Goal: Book appointment/travel/reservation

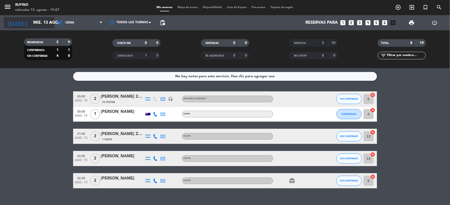
click at [32, 24] on input "mié. 13 ago." at bounding box center [58, 23] width 54 height 10
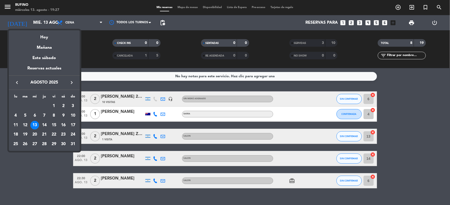
click at [45, 123] on div "14" at bounding box center [44, 125] width 9 height 9
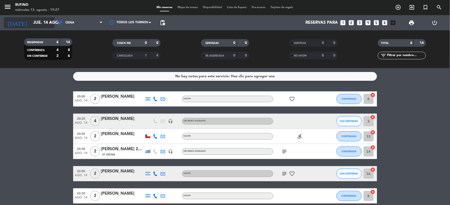
click at [35, 25] on input "jue. 14 ago." at bounding box center [58, 23] width 54 height 10
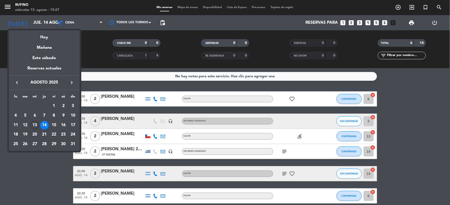
click at [36, 123] on div "13" at bounding box center [34, 125] width 9 height 9
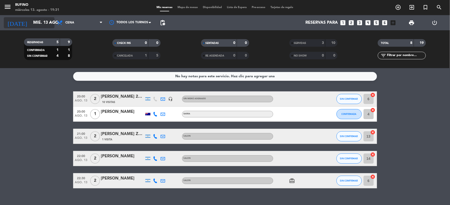
click at [49, 24] on icon "arrow_drop_down" at bounding box center [50, 23] width 6 height 6
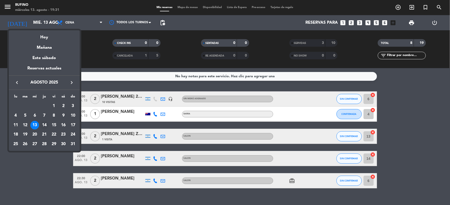
click at [45, 124] on div "14" at bounding box center [44, 125] width 9 height 9
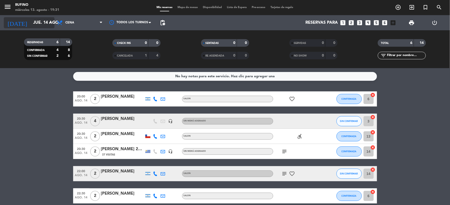
click at [51, 21] on icon "arrow_drop_down" at bounding box center [50, 23] width 6 height 6
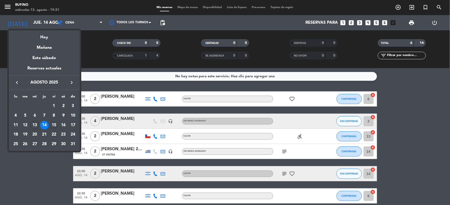
click at [53, 124] on div "15" at bounding box center [54, 125] width 9 height 9
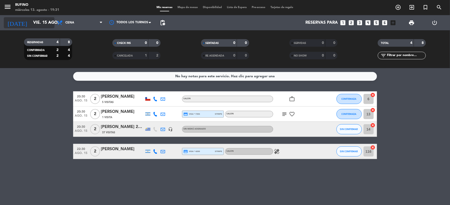
click at [49, 20] on icon "arrow_drop_down" at bounding box center [50, 23] width 6 height 6
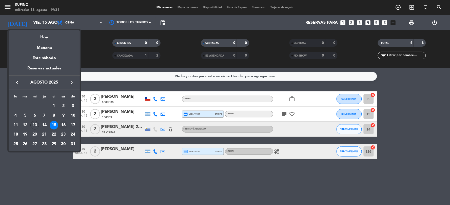
click at [61, 126] on div "16" at bounding box center [63, 125] width 9 height 9
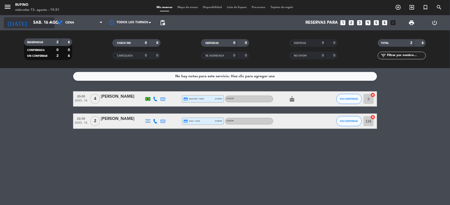
click at [43, 21] on input "sáb. 16 ago." at bounding box center [58, 23] width 54 height 10
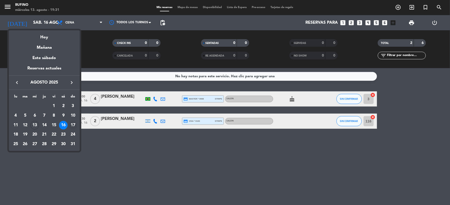
click at [72, 125] on div "17" at bounding box center [73, 125] width 9 height 9
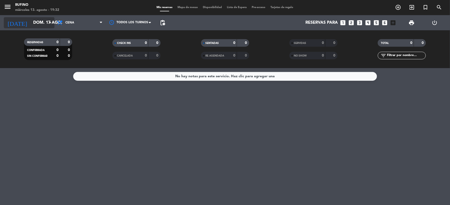
click at [45, 22] on input "dom. 17 ago." at bounding box center [58, 23] width 54 height 10
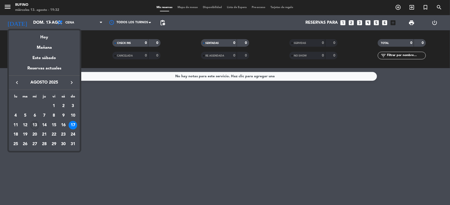
click at [34, 125] on div "13" at bounding box center [34, 125] width 9 height 9
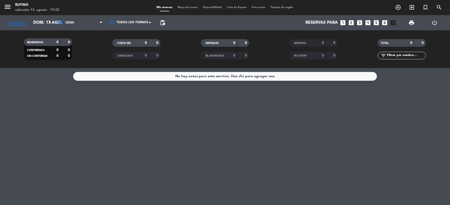
type input "mié. 13 ago."
